Goal: Task Accomplishment & Management: Use online tool/utility

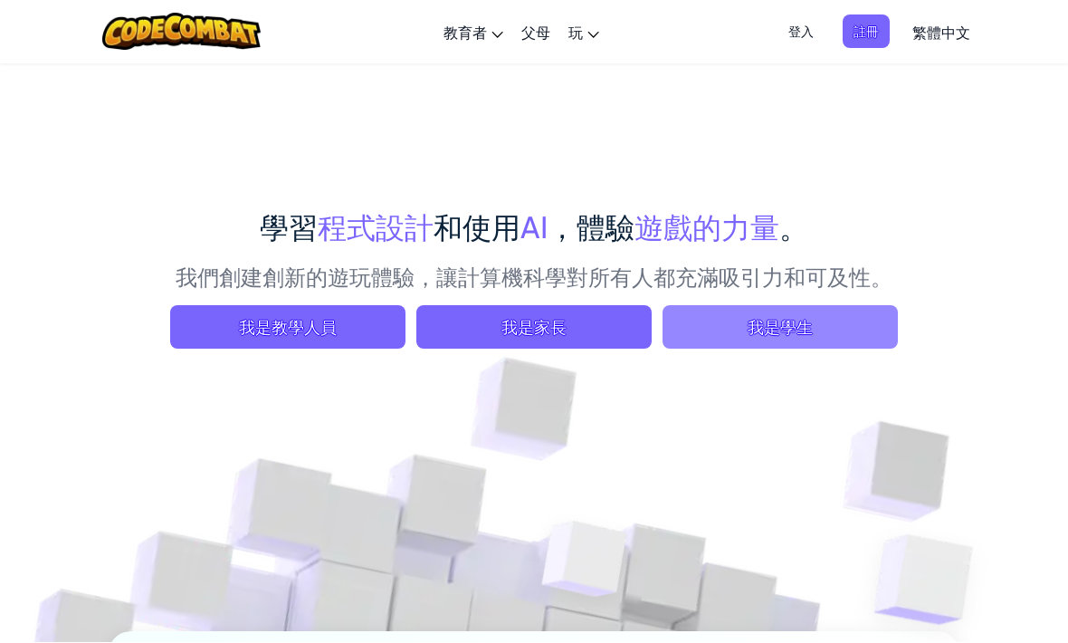
click at [755, 346] on span "我是學生" at bounding box center [779, 327] width 235 height 43
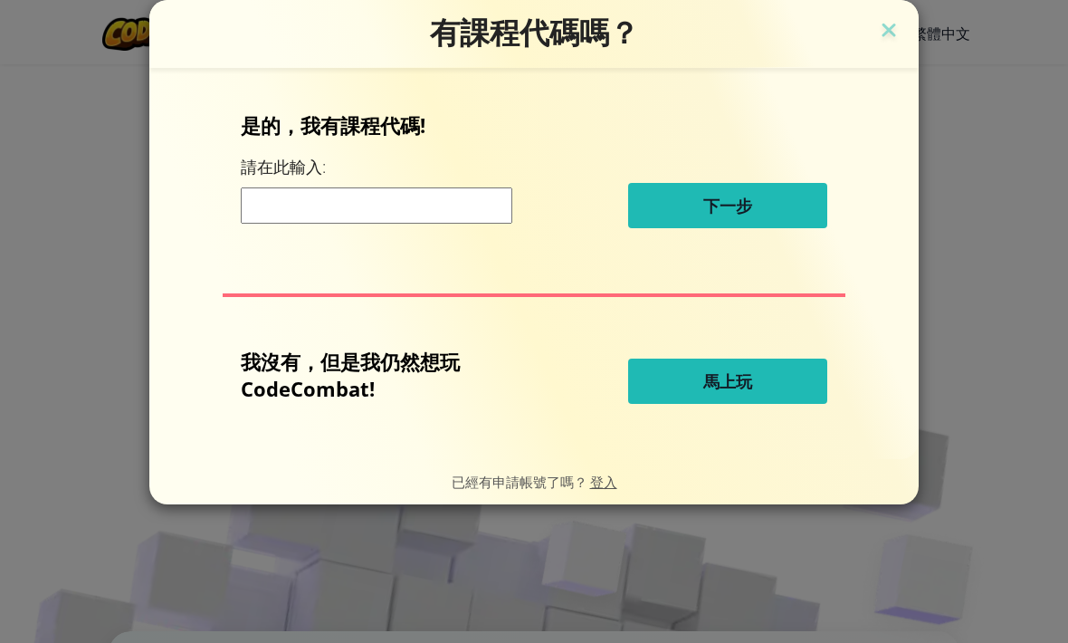
click at [710, 381] on span "馬上玩" at bounding box center [727, 381] width 49 height 22
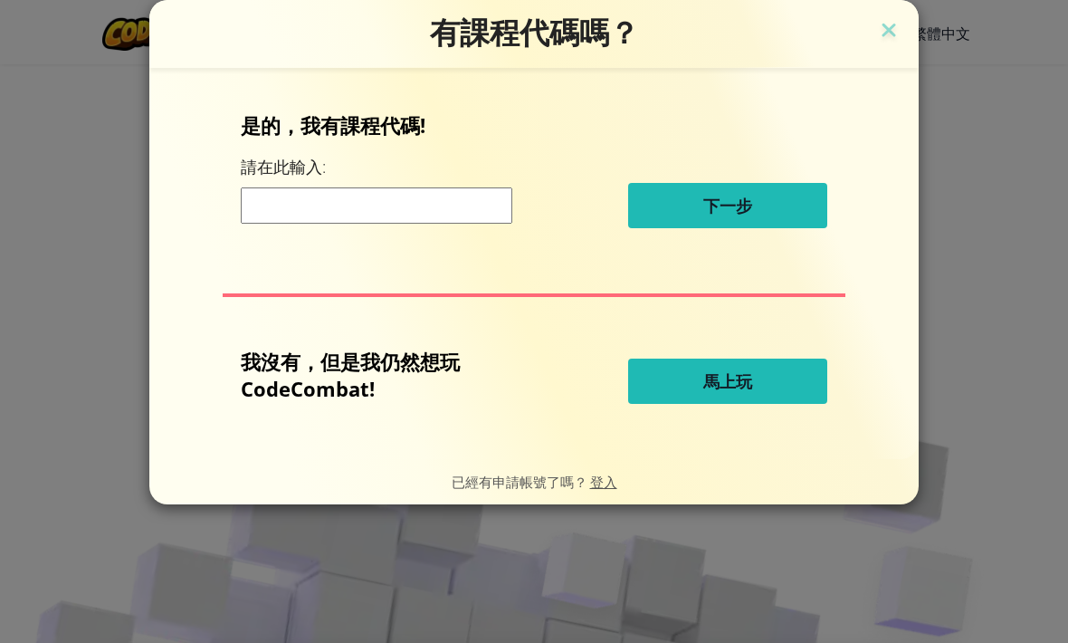
click at [694, 386] on button "馬上玩" at bounding box center [727, 380] width 199 height 45
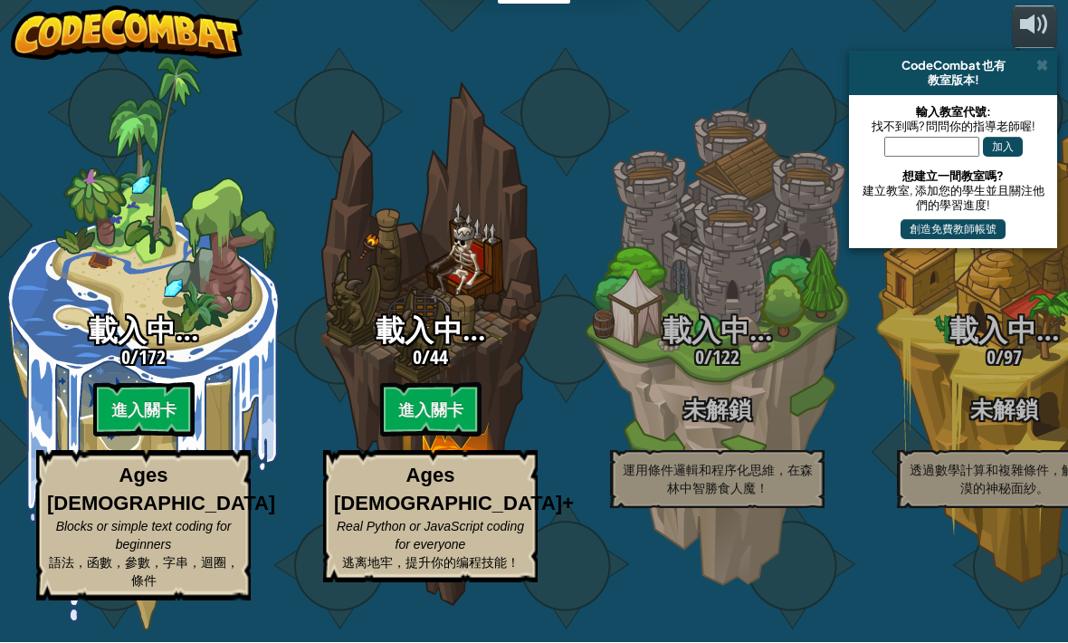
select select "zh-HANT"
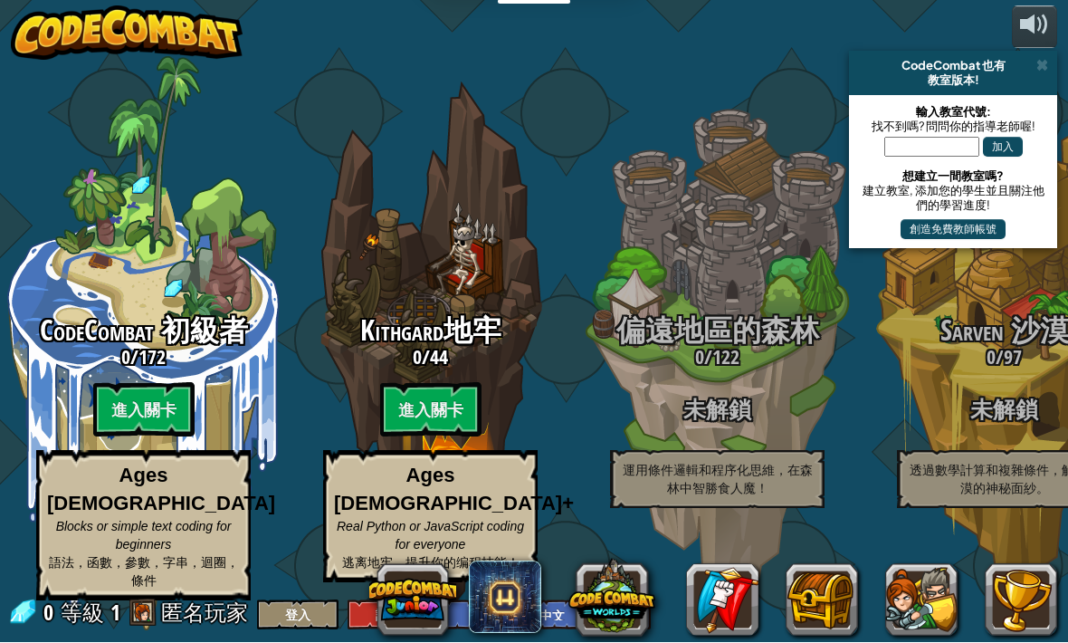
scroll to position [1, 0]
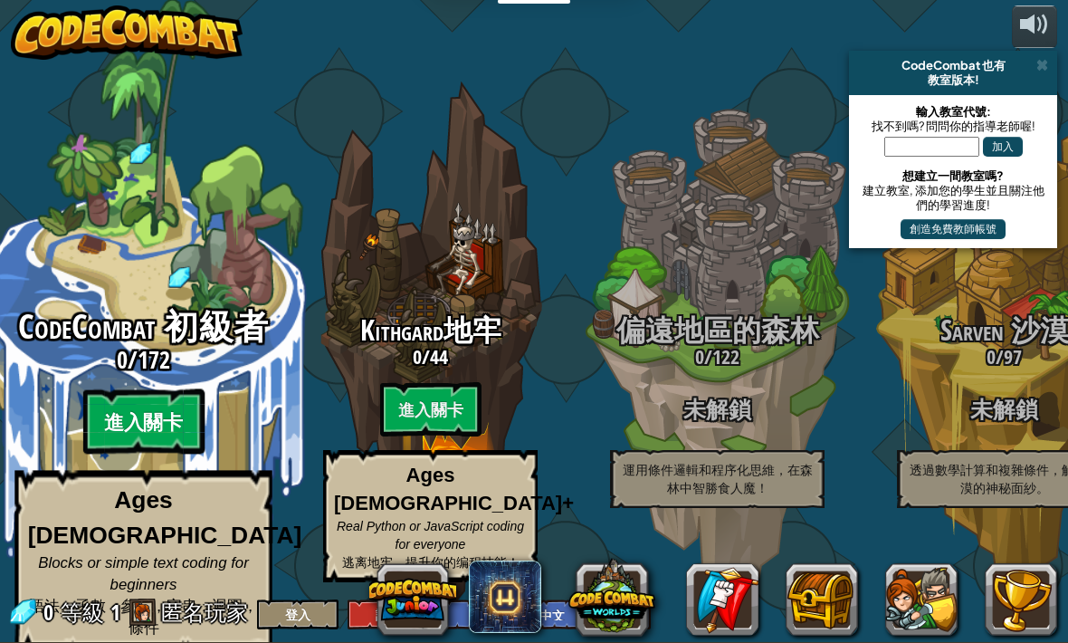
click at [164, 416] on btn "進入關卡" at bounding box center [142, 421] width 121 height 65
select select "zh-HANT"
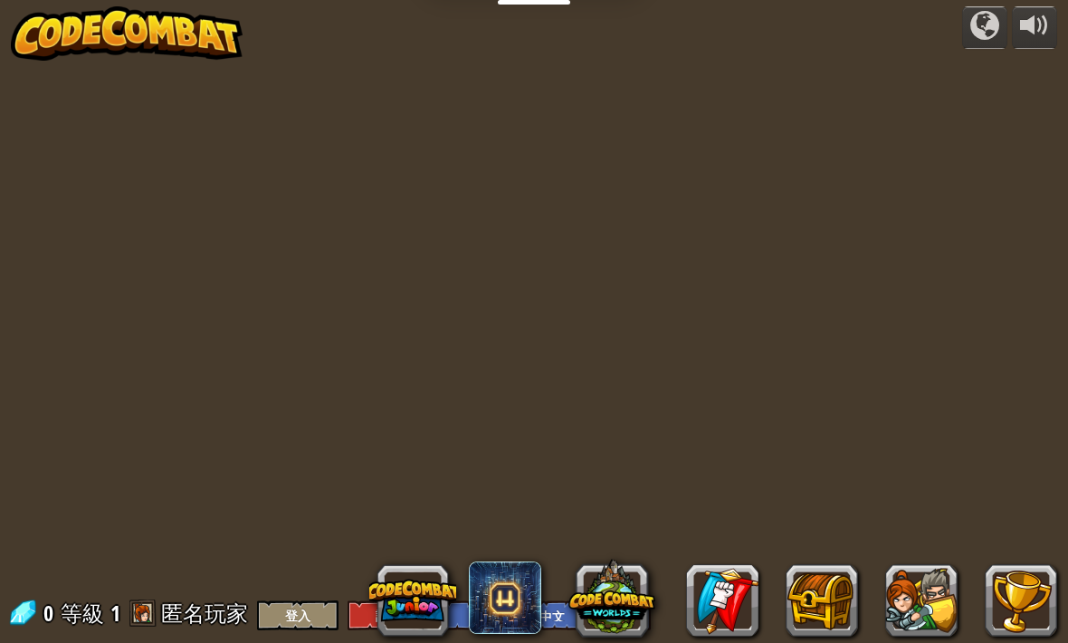
select select "zh-HANT"
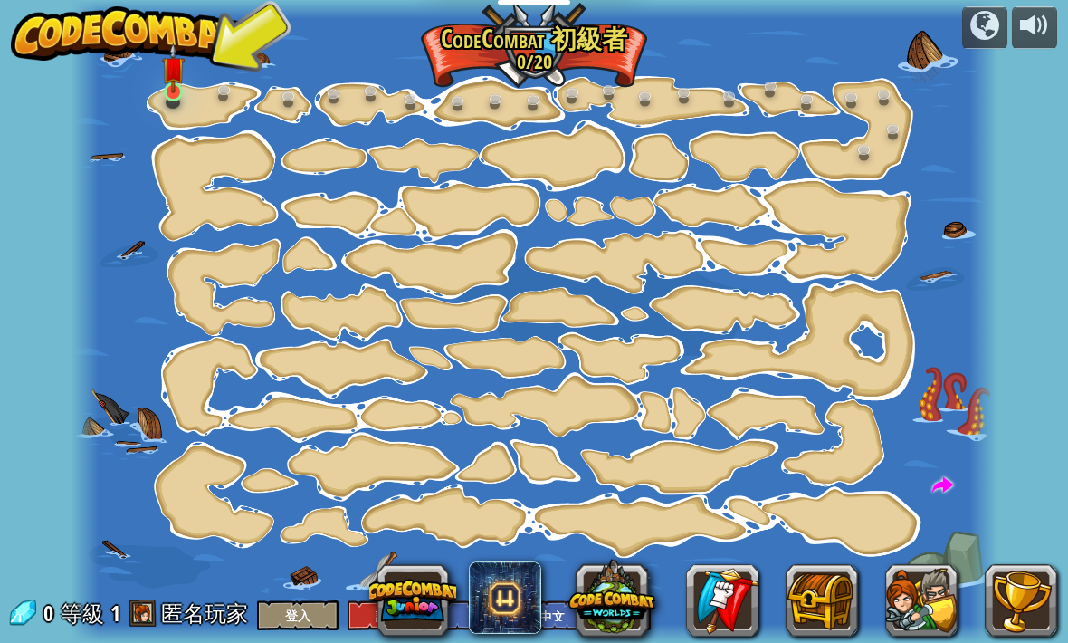
click at [185, 106] on link at bounding box center [175, 94] width 36 height 36
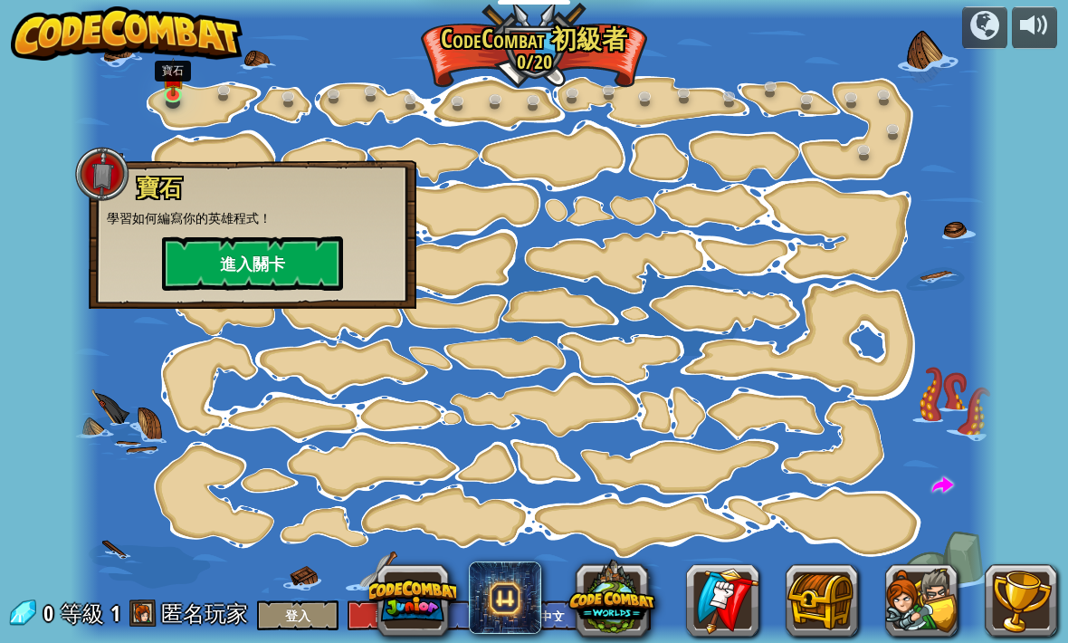
click at [232, 260] on button "進入關卡" at bounding box center [252, 263] width 181 height 54
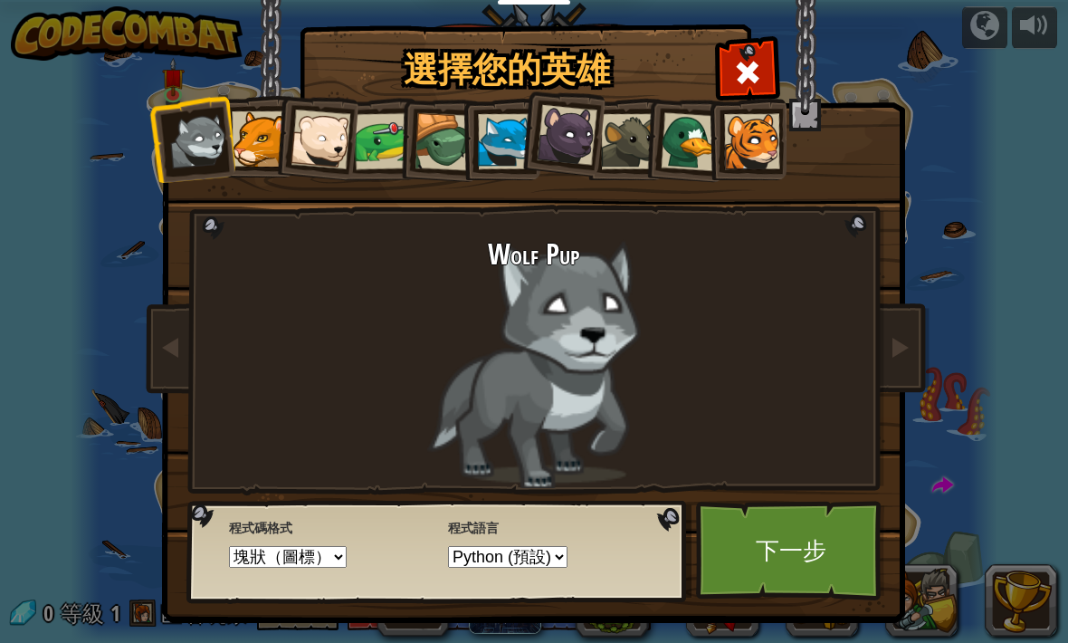
click at [269, 157] on div at bounding box center [259, 138] width 55 height 55
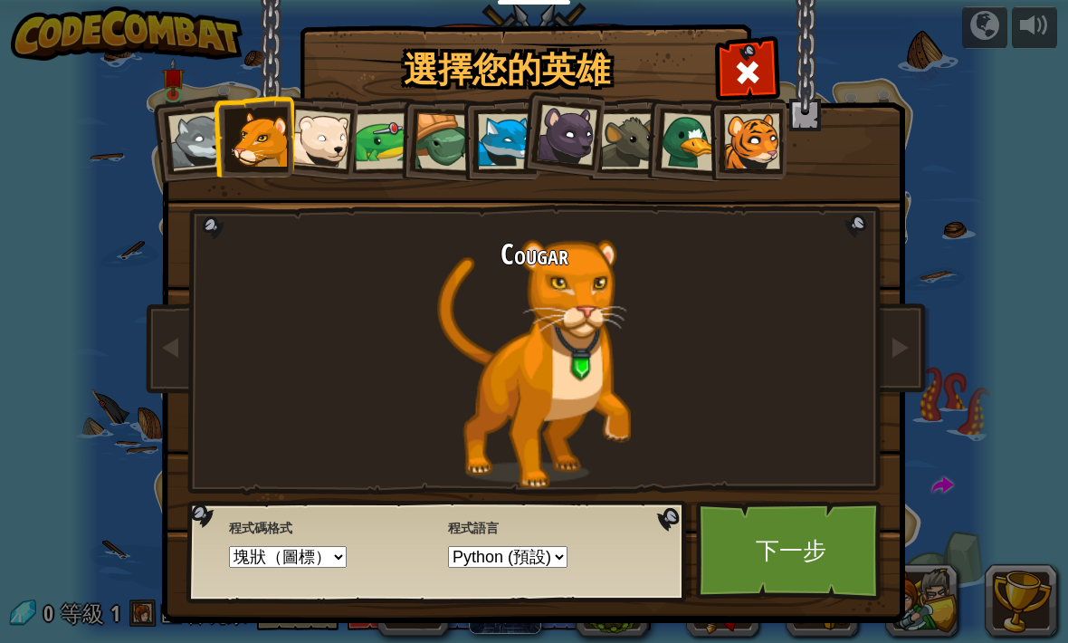
click at [728, 149] on div at bounding box center [751, 141] width 55 height 55
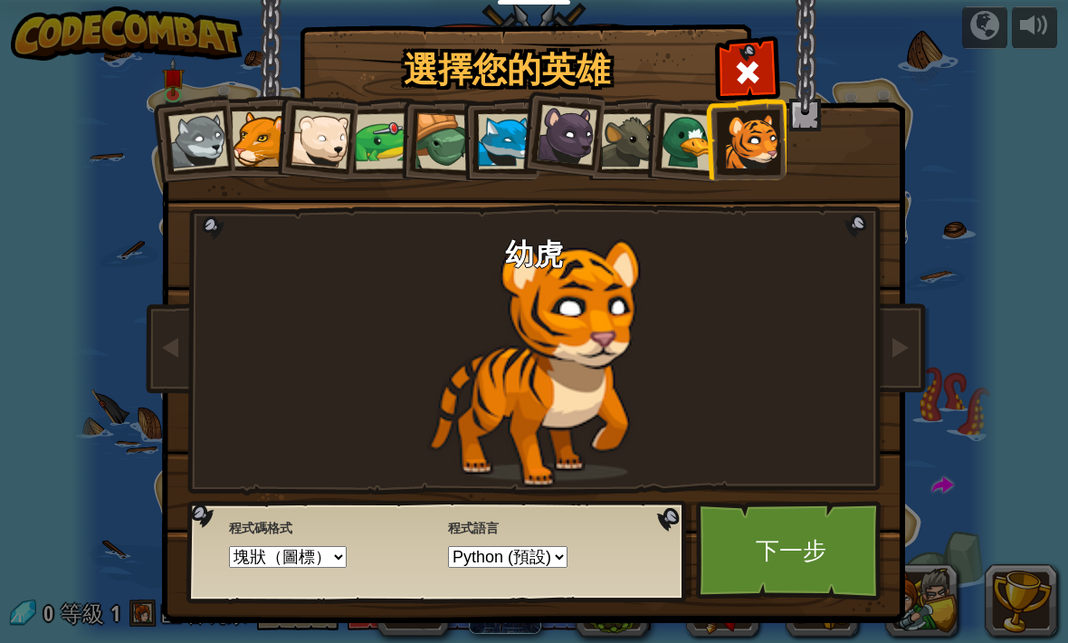
click at [248, 166] on div at bounding box center [259, 138] width 55 height 55
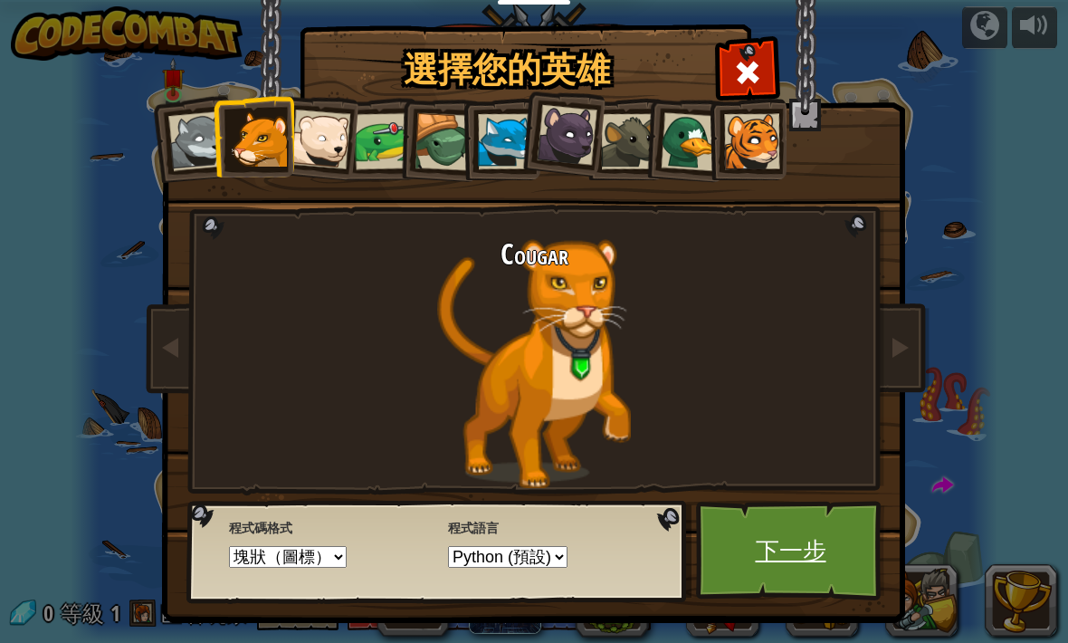
click at [752, 554] on link "下一步" at bounding box center [790, 550] width 189 height 100
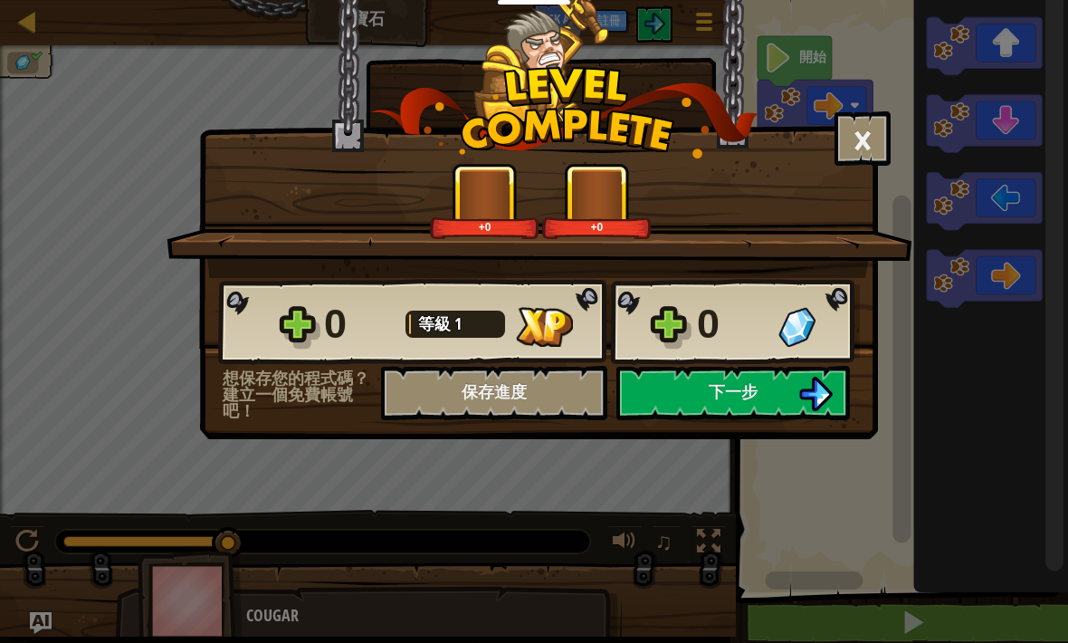
select select "zh-HANT"
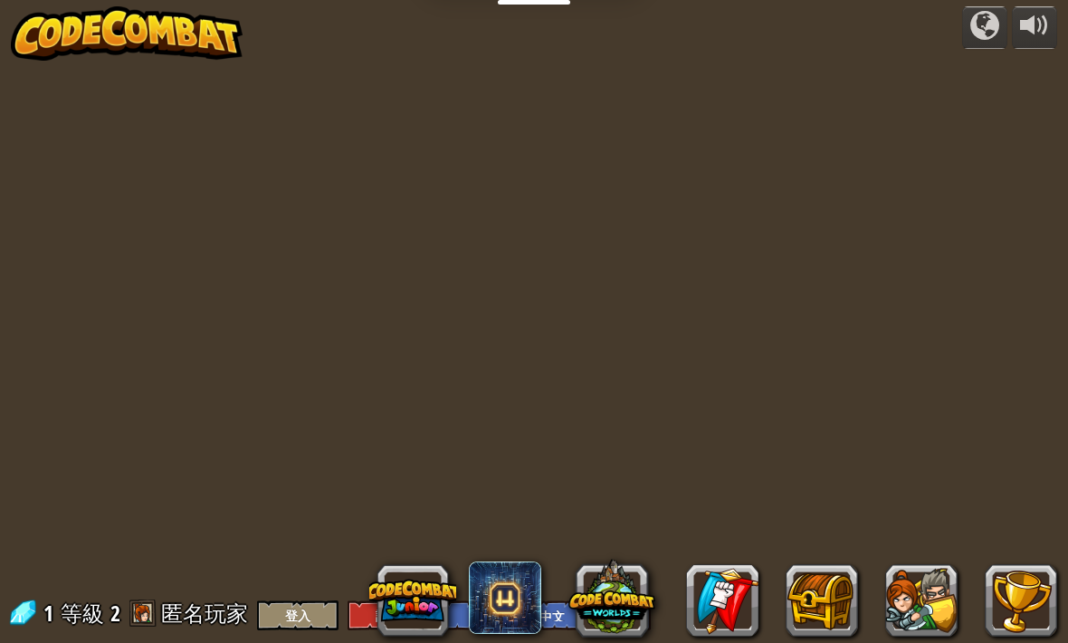
select select "zh-HANT"
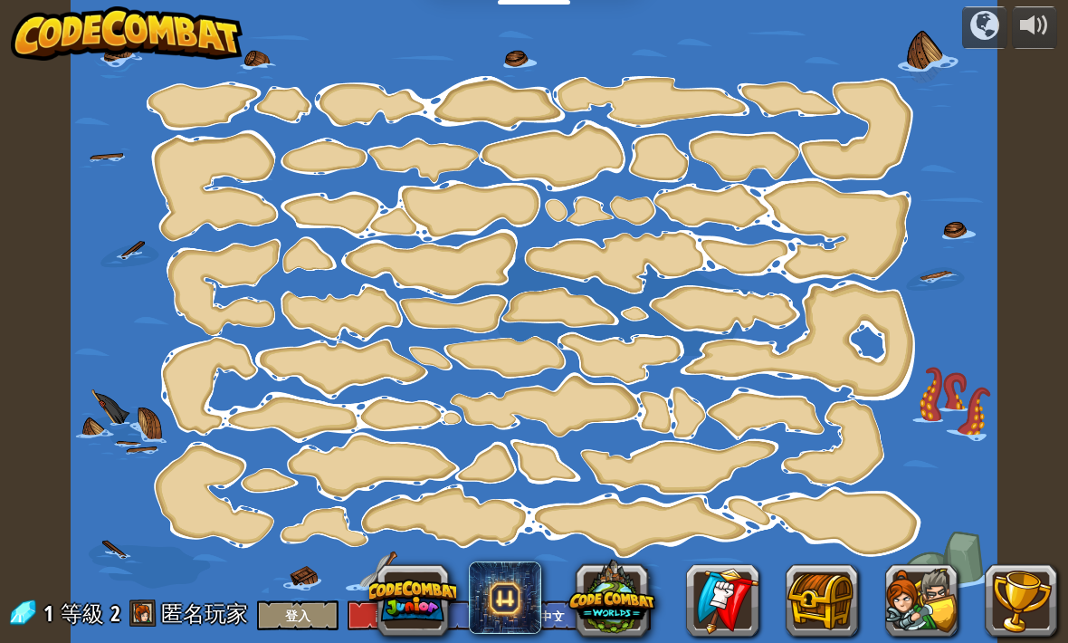
select select "zh-HANT"
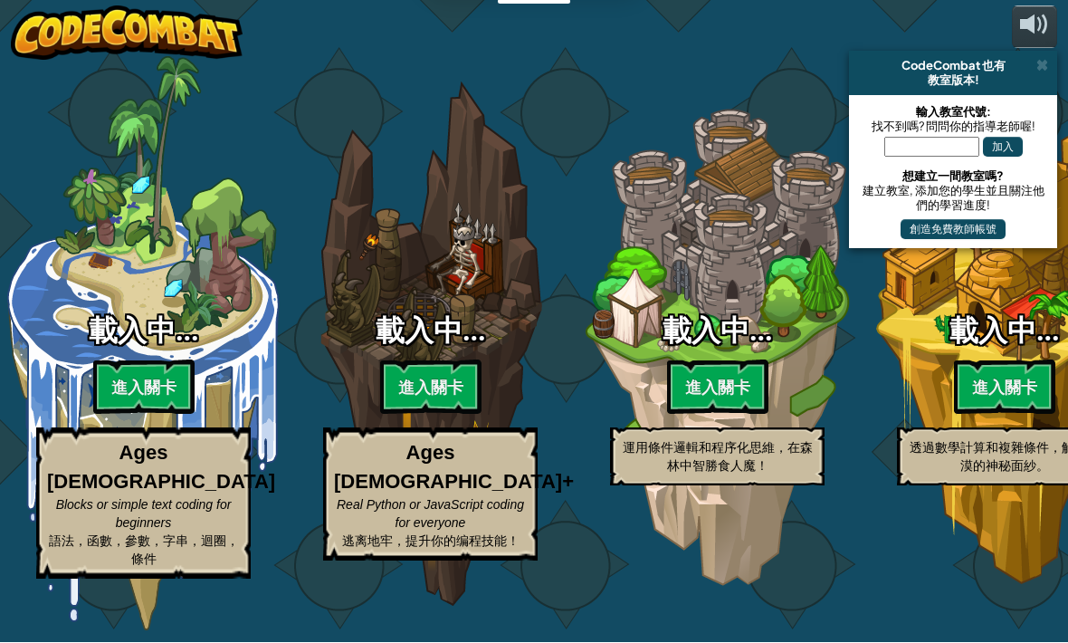
select select "zh-HANT"
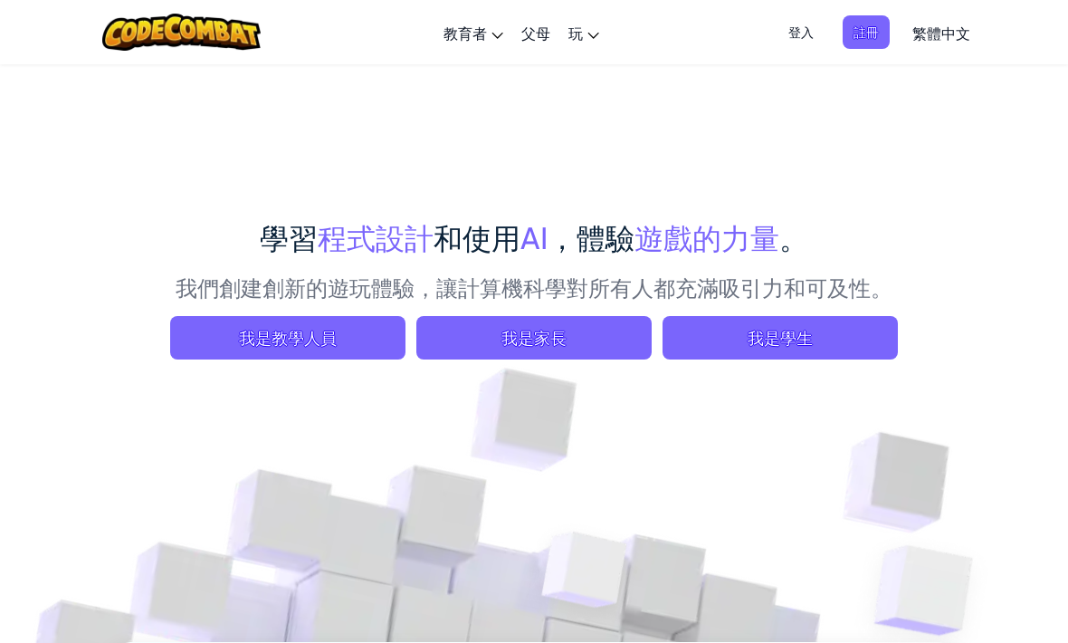
scroll to position [12, 0]
